Goal: Task Accomplishment & Management: Manage account settings

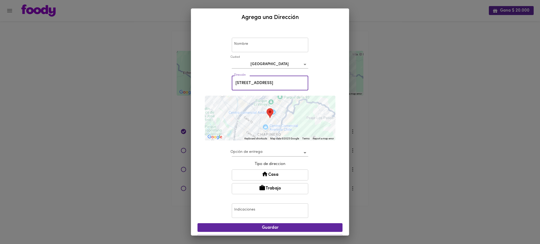
drag, startPoint x: 274, startPoint y: 81, endPoint x: 218, endPoint y: 87, distance: 56.0
click at [218, 87] on div "Nombre Nombre [GEOGRAPHIC_DATA] Dirección [STREET_ADDRESS] 11 - 71 Dirección ← …" at bounding box center [269, 137] width 145 height 219
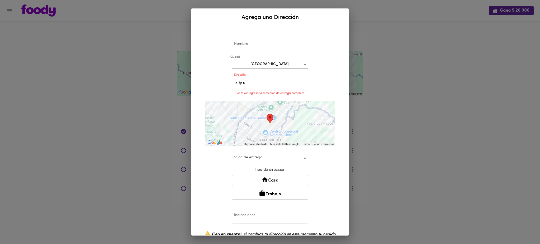
click at [336, 118] on div "Nombre Nombre [GEOGRAPHIC_DATA] bogota Dirección city u Dirección Por favor ing…" at bounding box center [269, 149] width 145 height 242
click at [243, 84] on input "city u" at bounding box center [270, 83] width 76 height 14
click at [334, 118] on div "Nombre Nombre [GEOGRAPHIC_DATA] bogota Dirección city Dirección Por favor ingre…" at bounding box center [269, 149] width 145 height 242
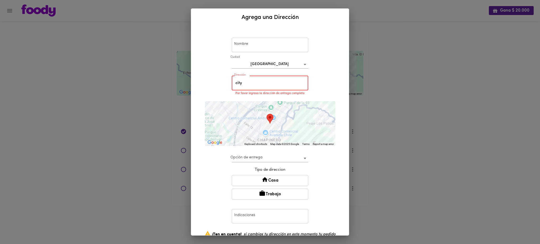
click at [239, 80] on input "city" at bounding box center [270, 83] width 76 height 14
type input "c"
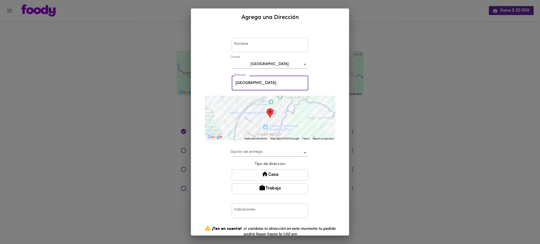
type input "[GEOGRAPHIC_DATA]"
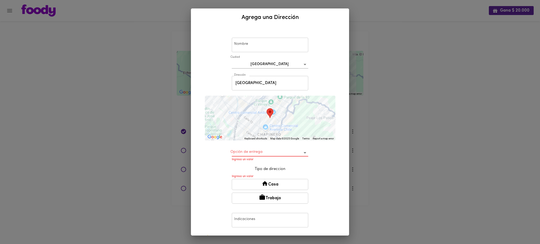
click at [336, 109] on div "Nombre Nombre [GEOGRAPHIC_DATA] bogota Dirección [GEOGRAPHIC_DATA] Dirección ← …" at bounding box center [269, 151] width 145 height 246
click at [393, 37] on div "Agrega una Dirección Nombre Nombre [GEOGRAPHIC_DATA] bogota Dirección universid…" at bounding box center [270, 122] width 540 height 244
